Goal: Information Seeking & Learning: Stay updated

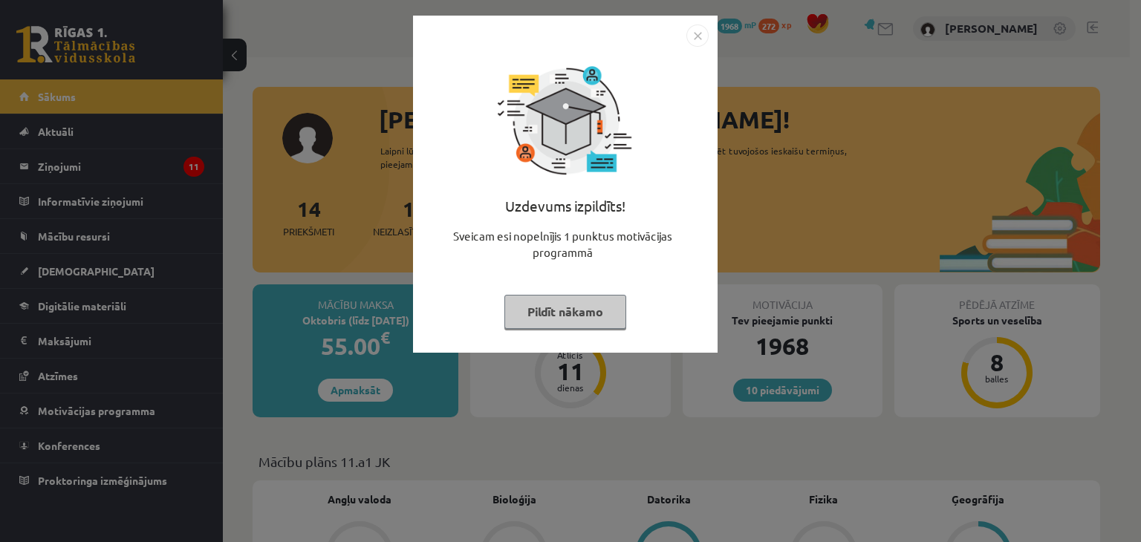
click at [570, 323] on button "Pildīt nākamo" at bounding box center [565, 312] width 122 height 34
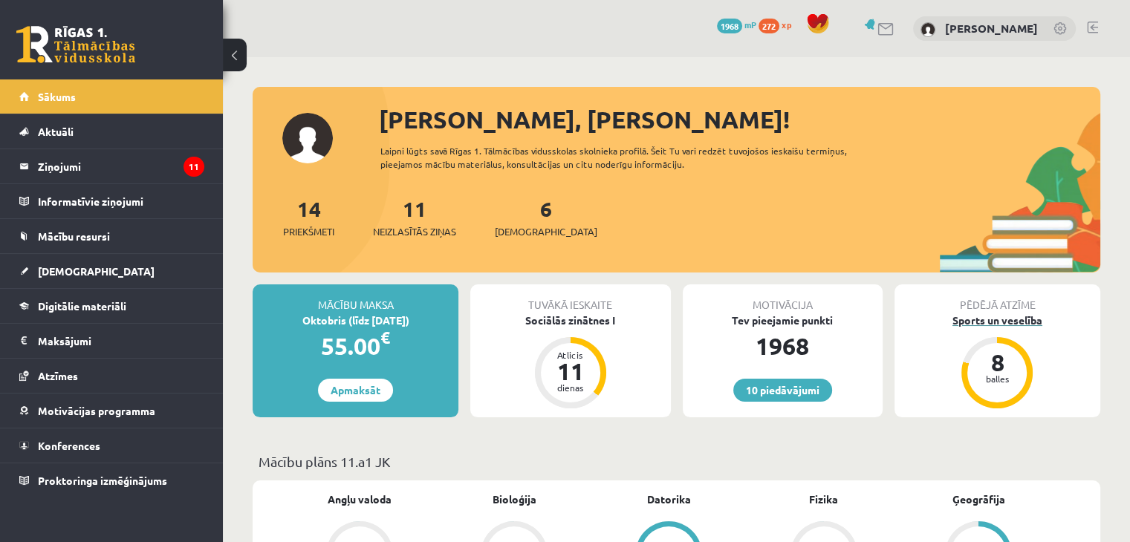
click at [983, 322] on div "Sports un veselība" at bounding box center [997, 321] width 206 height 16
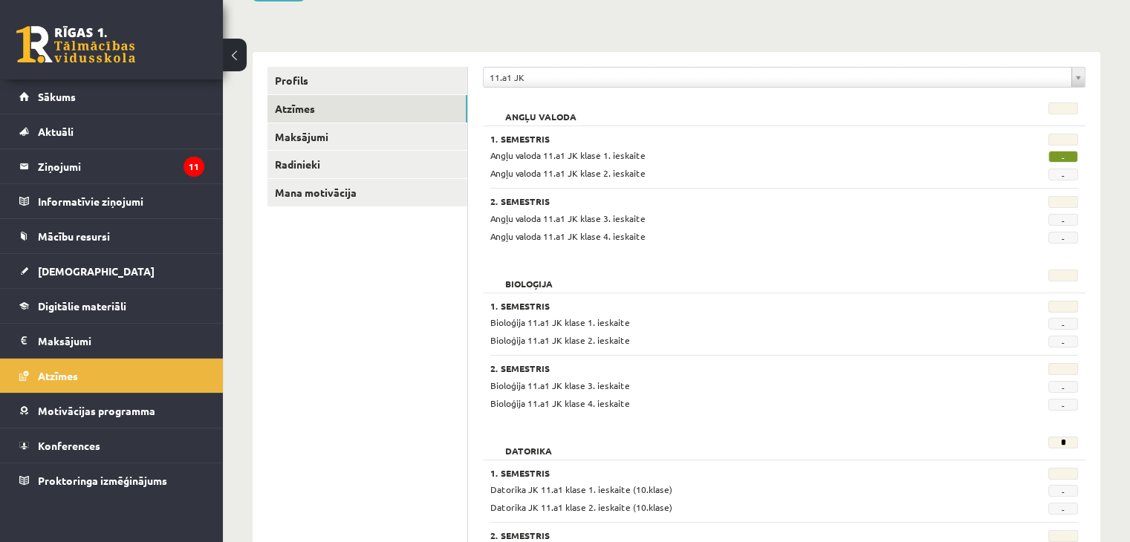
scroll to position [137, 0]
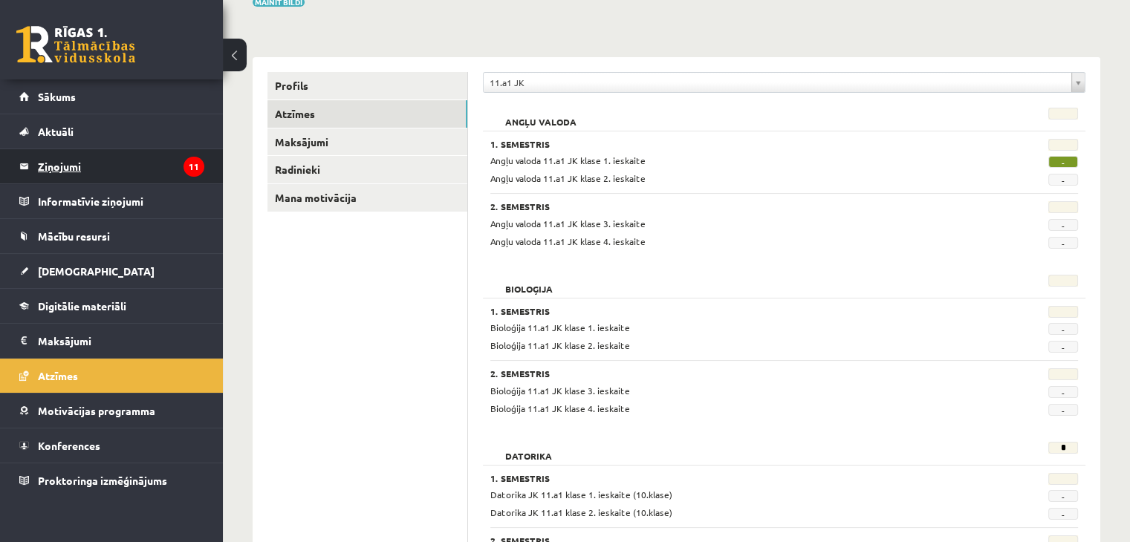
click at [129, 170] on legend "Ziņojumi 11" at bounding box center [121, 166] width 166 height 34
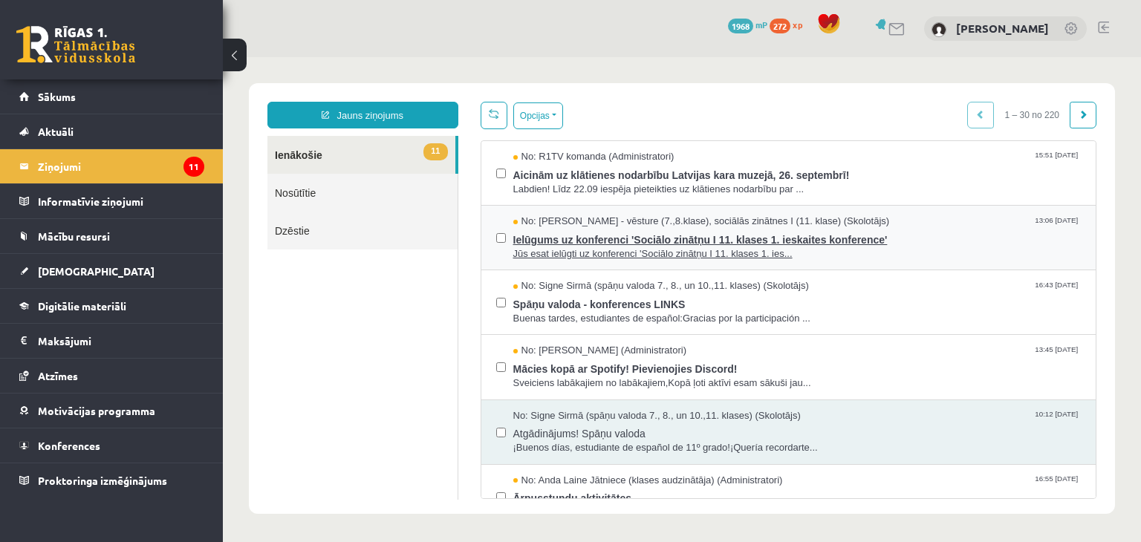
click at [708, 215] on span "No: Andris Garabidovičs - vēsture (7.,8.klase), sociālās zinātnes I (11. klase)…" at bounding box center [701, 222] width 377 height 14
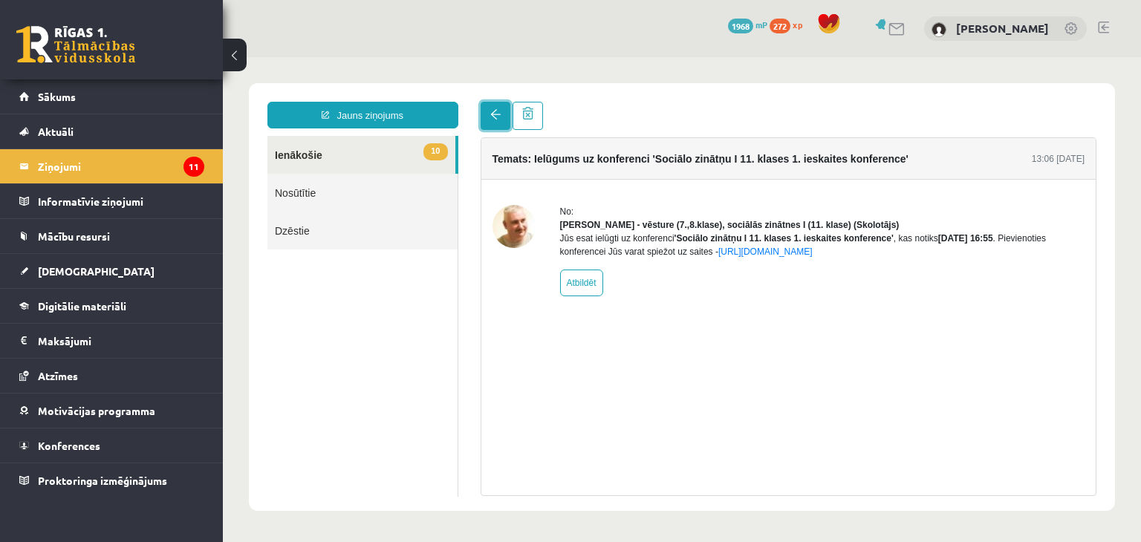
click at [486, 118] on link at bounding box center [496, 116] width 30 height 28
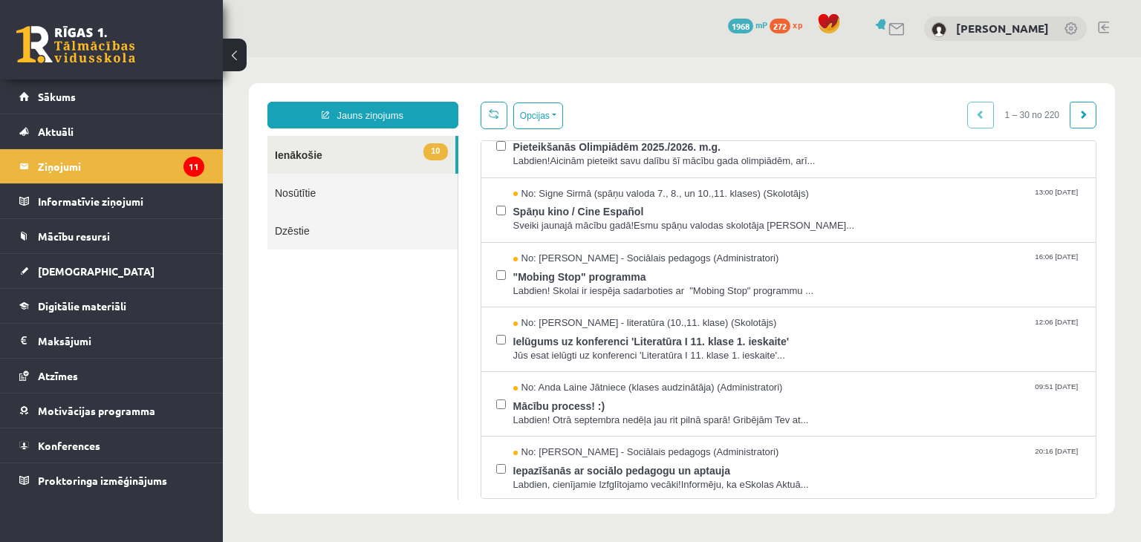
scroll to position [437, 0]
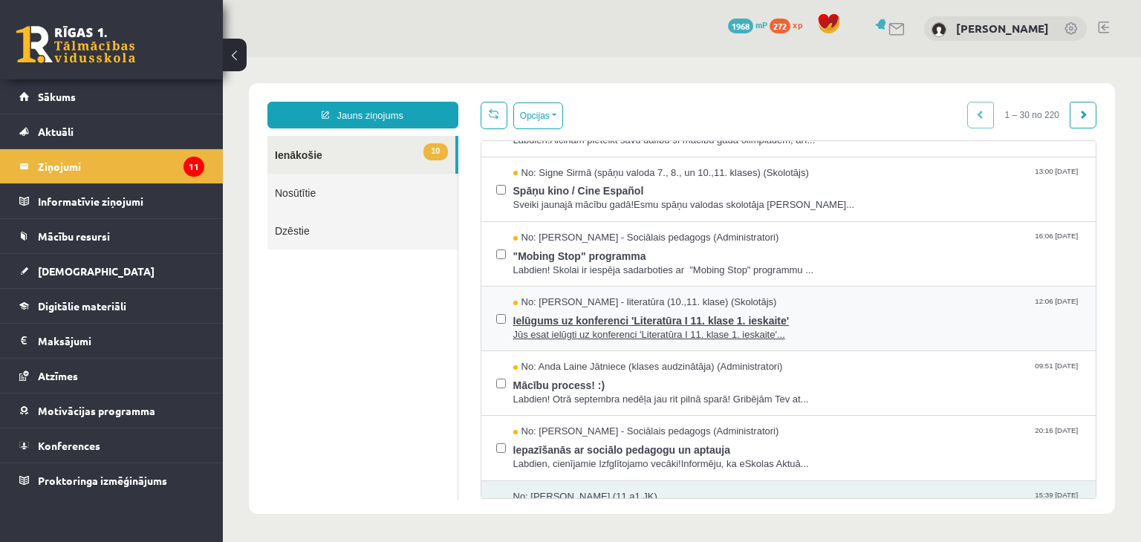
click at [672, 328] on span "Jūs esat ielūgti uz konferenci 'Literatūra I 11. klase 1. ieskaite'..." at bounding box center [797, 335] width 568 height 14
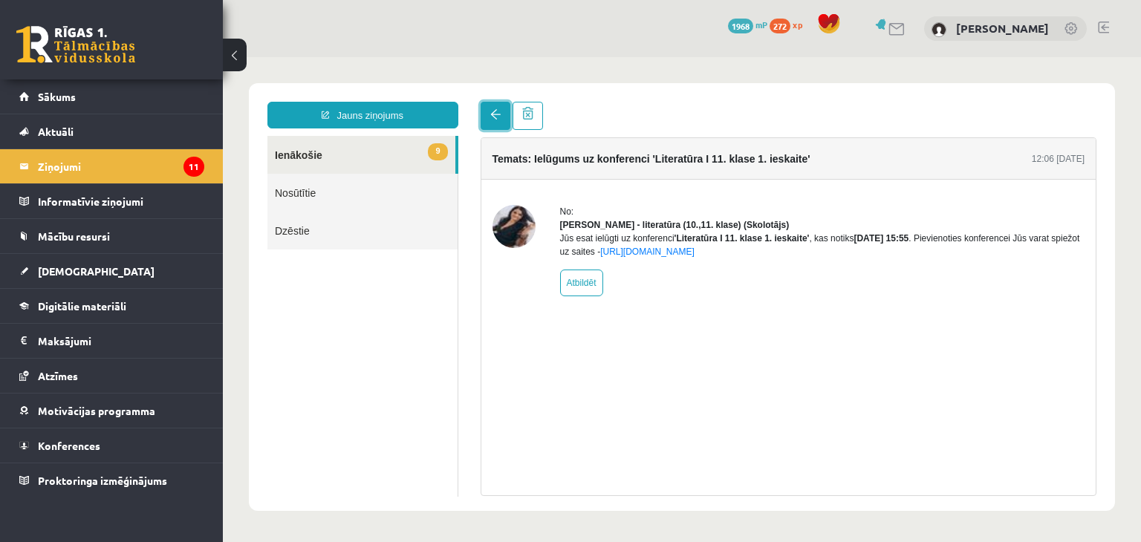
scroll to position [0, 0]
click at [501, 120] on link at bounding box center [496, 116] width 30 height 28
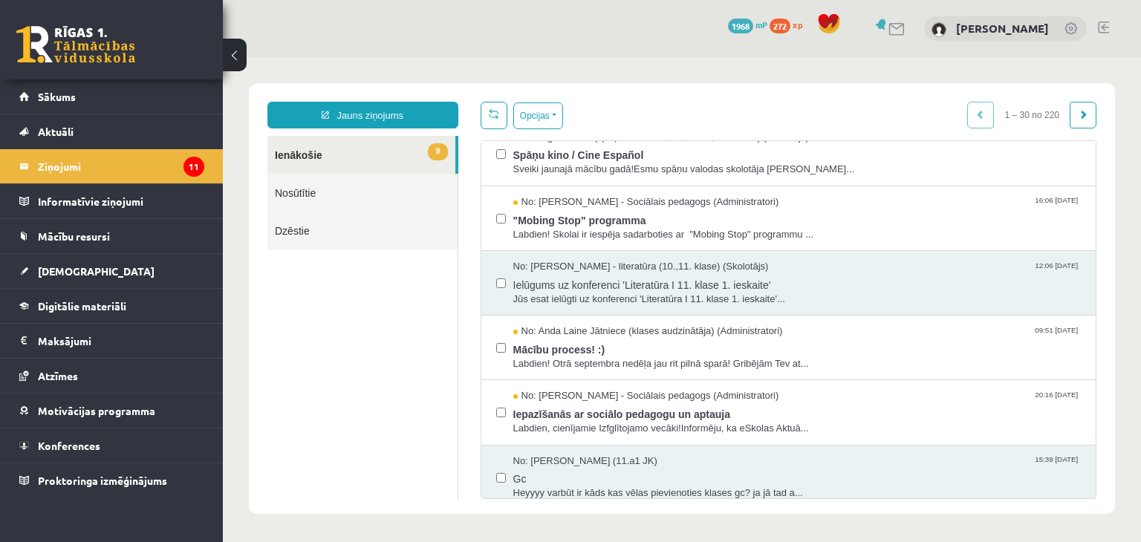
scroll to position [533, 0]
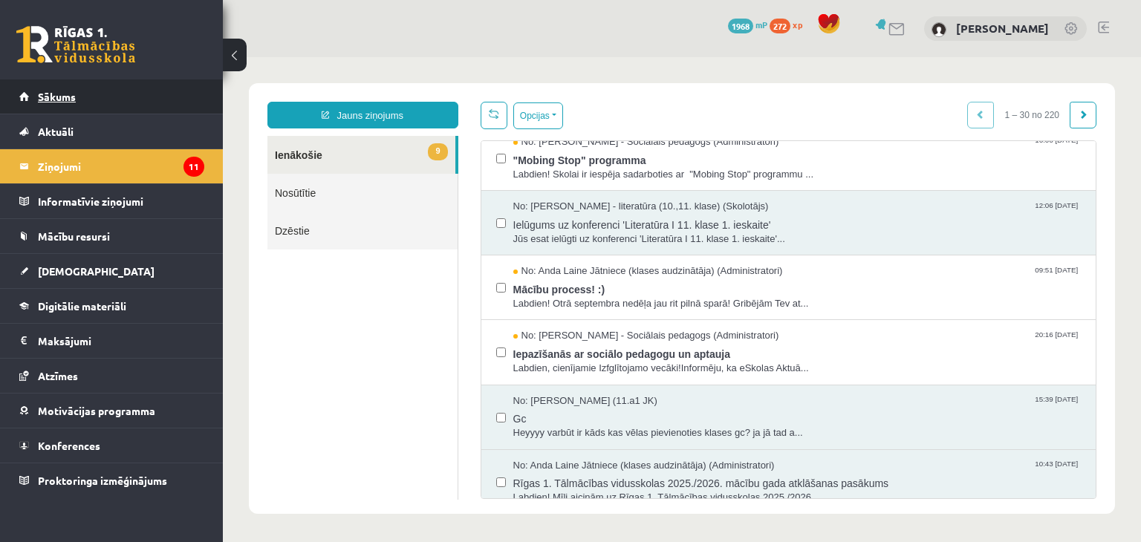
click at [104, 105] on link "Sākums" at bounding box center [111, 96] width 185 height 34
